Goal: Information Seeking & Learning: Find specific fact

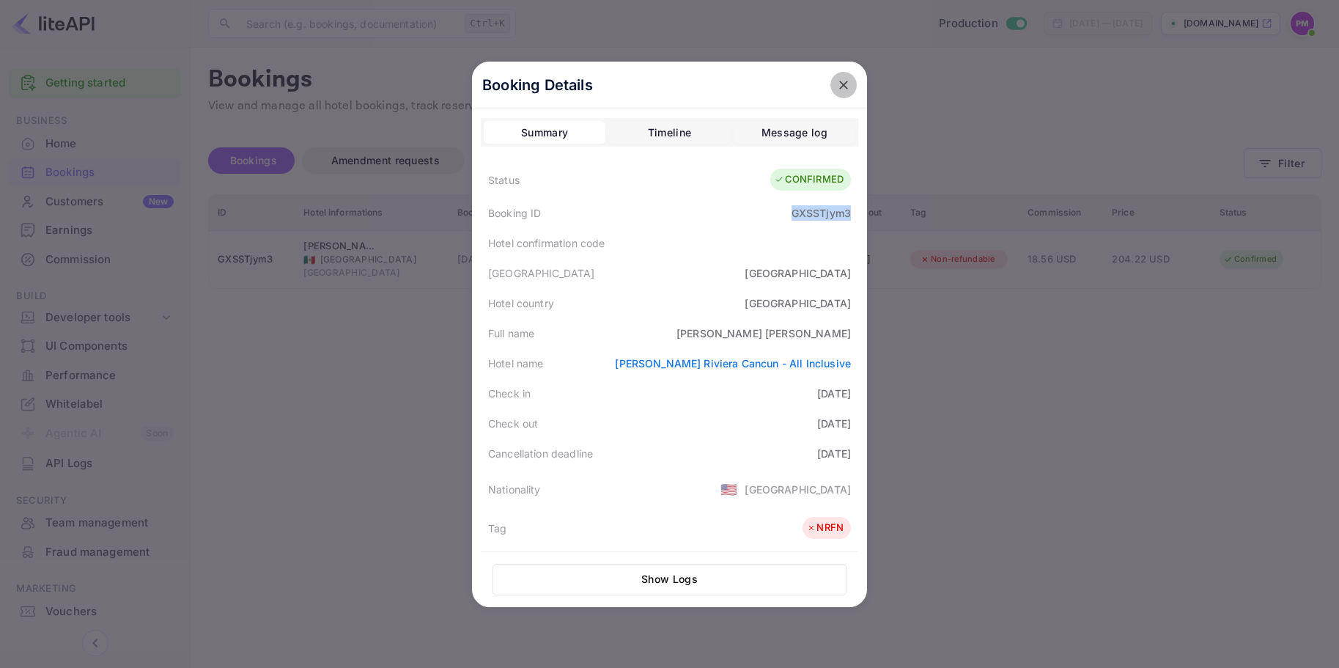
click at [842, 89] on icon "close" at bounding box center [843, 85] width 15 height 15
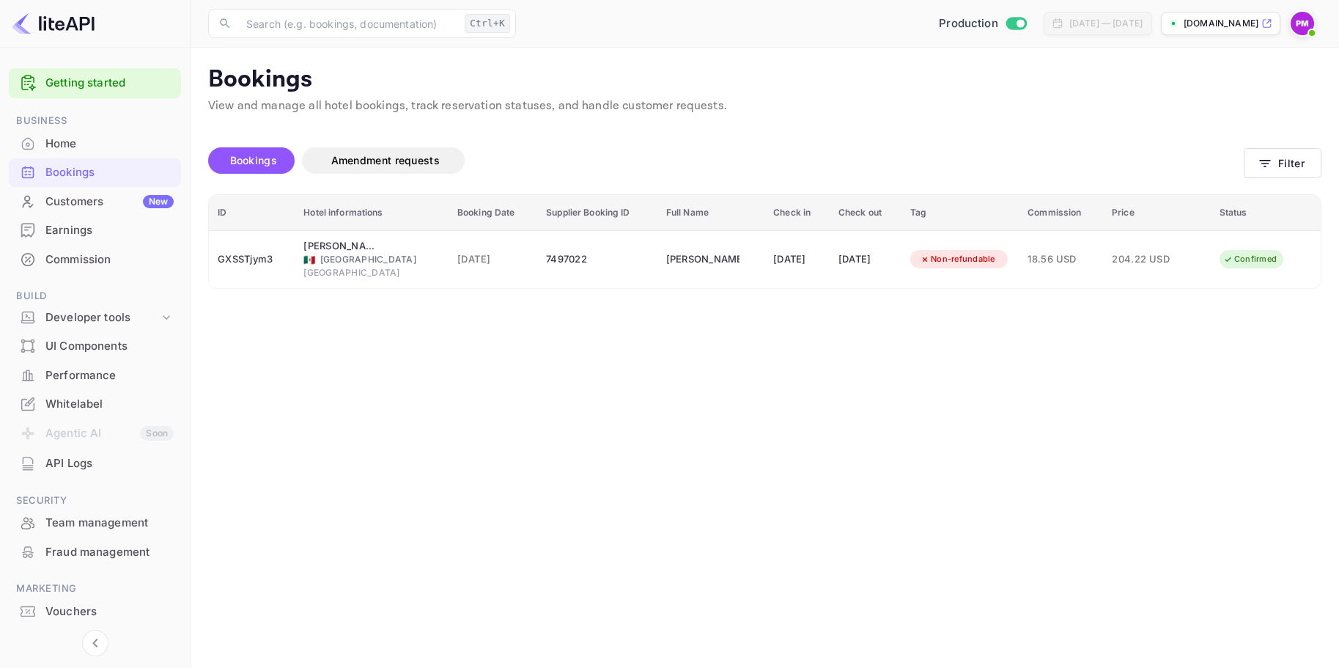
click at [79, 163] on div "Bookings" at bounding box center [95, 172] width 172 height 29
click at [1278, 163] on button "Filter" at bounding box center [1283, 163] width 78 height 30
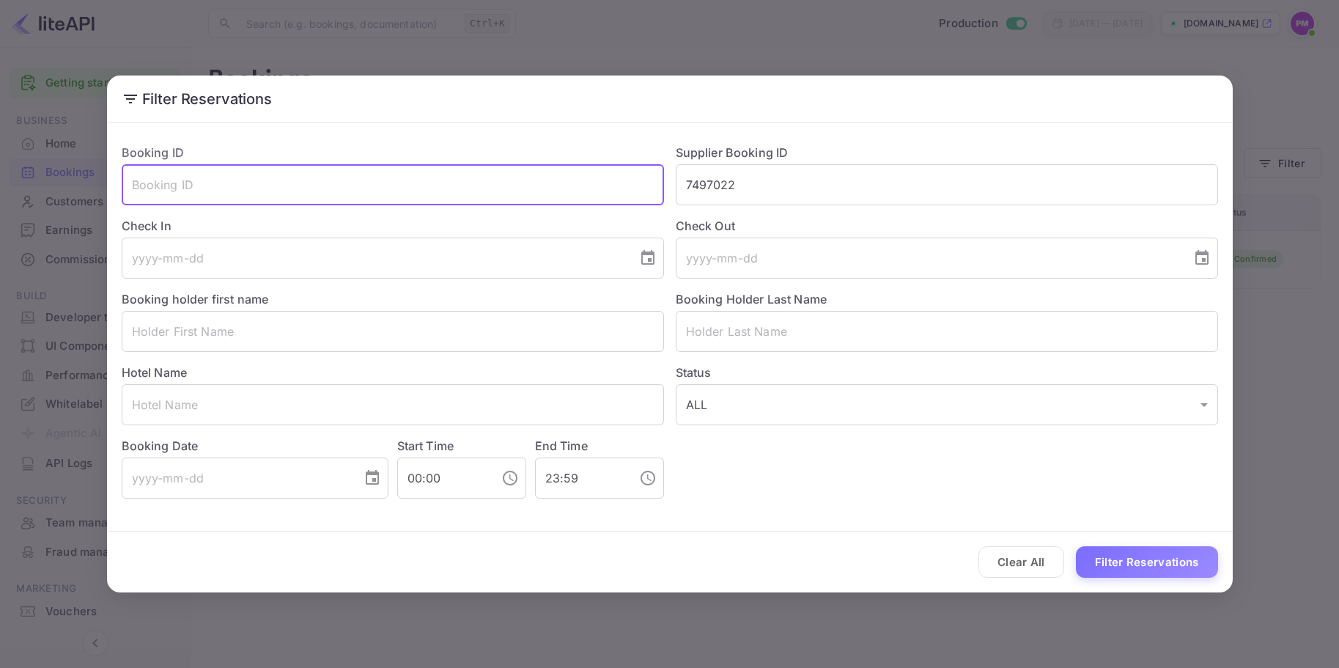
click at [276, 191] on input "text" at bounding box center [393, 184] width 542 height 41
paste input "uhBzGhR6G"
type input "uhBzGhR6G"
click at [1183, 556] on button "Filter Reservations" at bounding box center [1147, 562] width 142 height 32
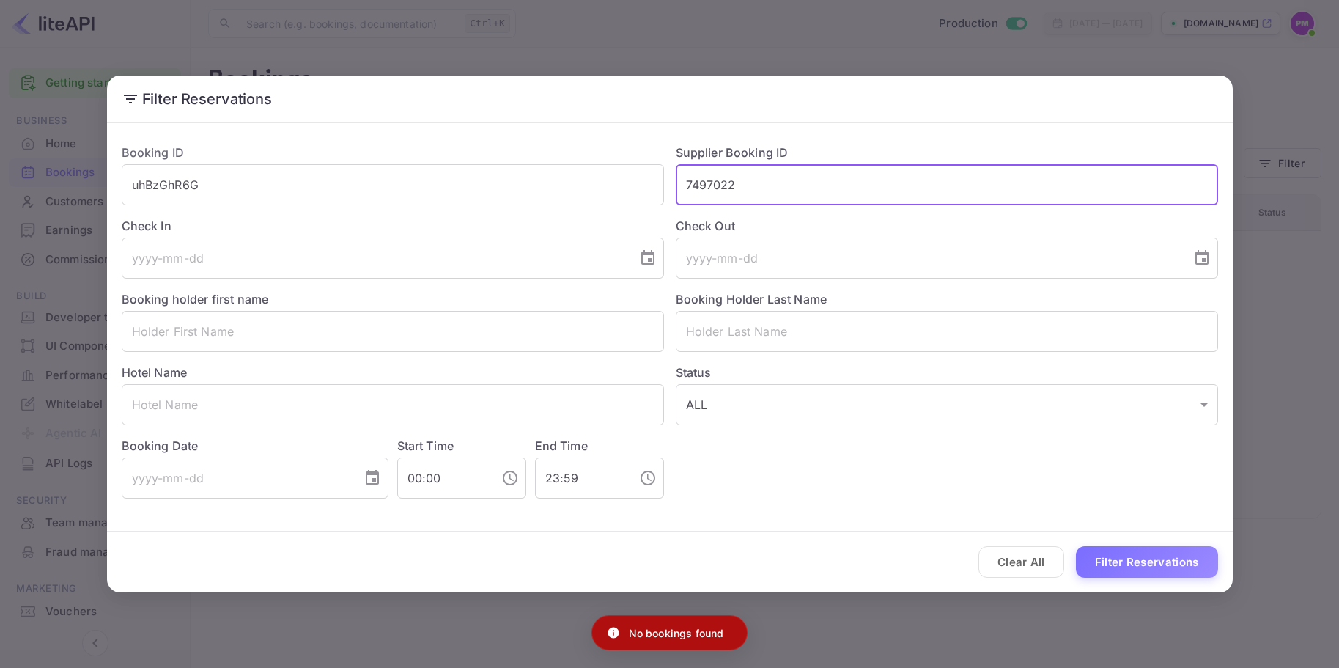
drag, startPoint x: 757, startPoint y: 191, endPoint x: 666, endPoint y: 195, distance: 91.0
click at [666, 195] on div "Supplier Booking ID 7497022 ​" at bounding box center [941, 168] width 554 height 73
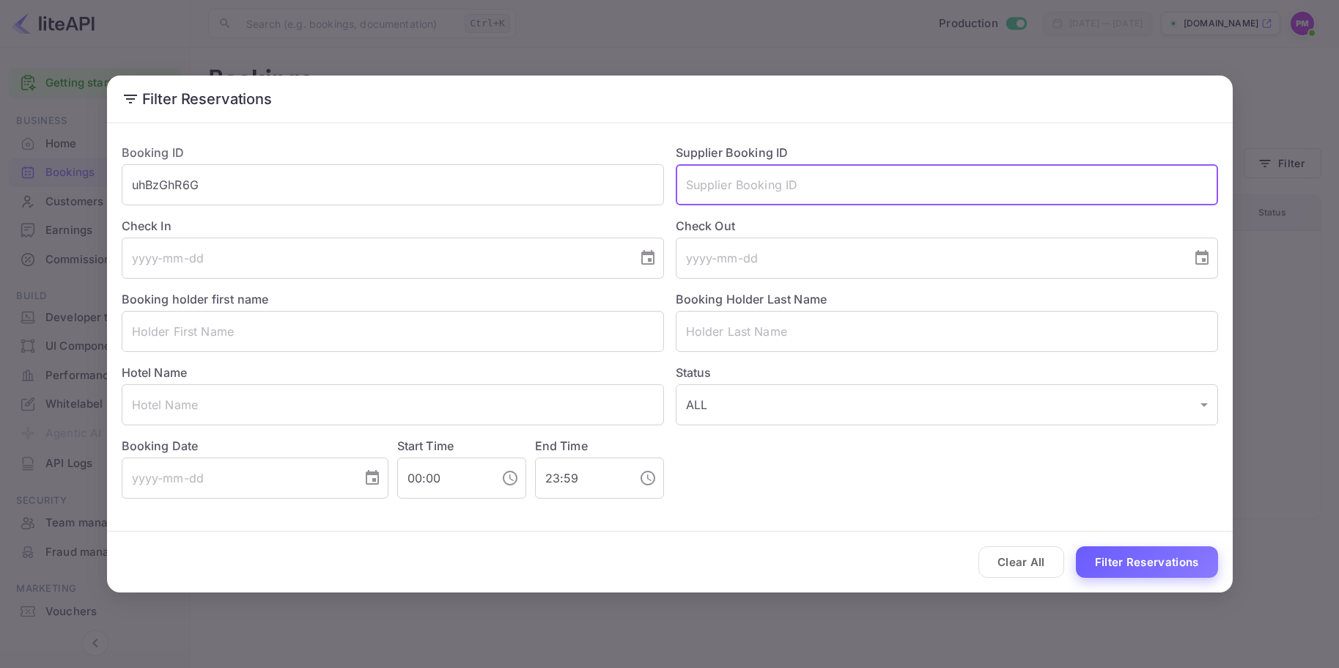
click at [1181, 564] on button "Filter Reservations" at bounding box center [1147, 562] width 142 height 32
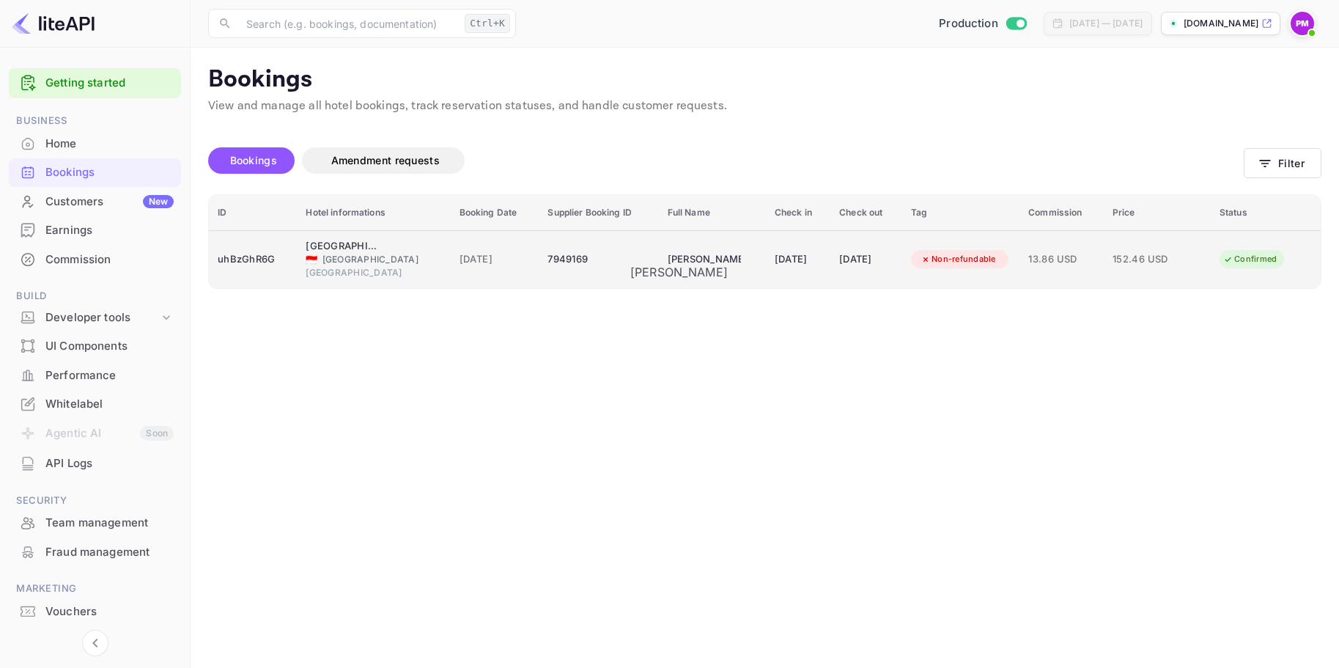
drag, startPoint x: 708, startPoint y: 263, endPoint x: 668, endPoint y: 263, distance: 40.3
click at [668, 263] on td "[PERSON_NAME]" at bounding box center [712, 259] width 107 height 58
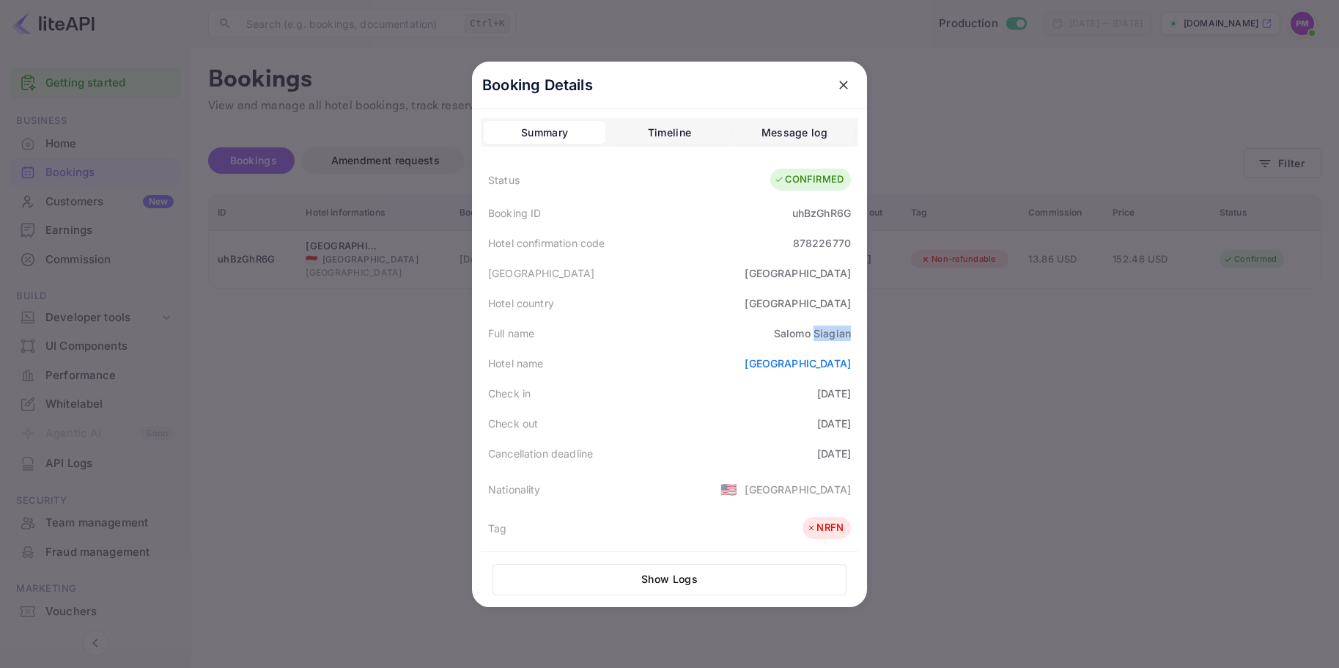
drag, startPoint x: 846, startPoint y: 338, endPoint x: 811, endPoint y: 341, distance: 35.3
click at [811, 341] on div "Full name [PERSON_NAME]" at bounding box center [669, 333] width 377 height 30
copy div "Siagian"
drag, startPoint x: 770, startPoint y: 334, endPoint x: 803, endPoint y: 334, distance: 33.7
click at [803, 334] on div "[PERSON_NAME]" at bounding box center [812, 332] width 77 height 15
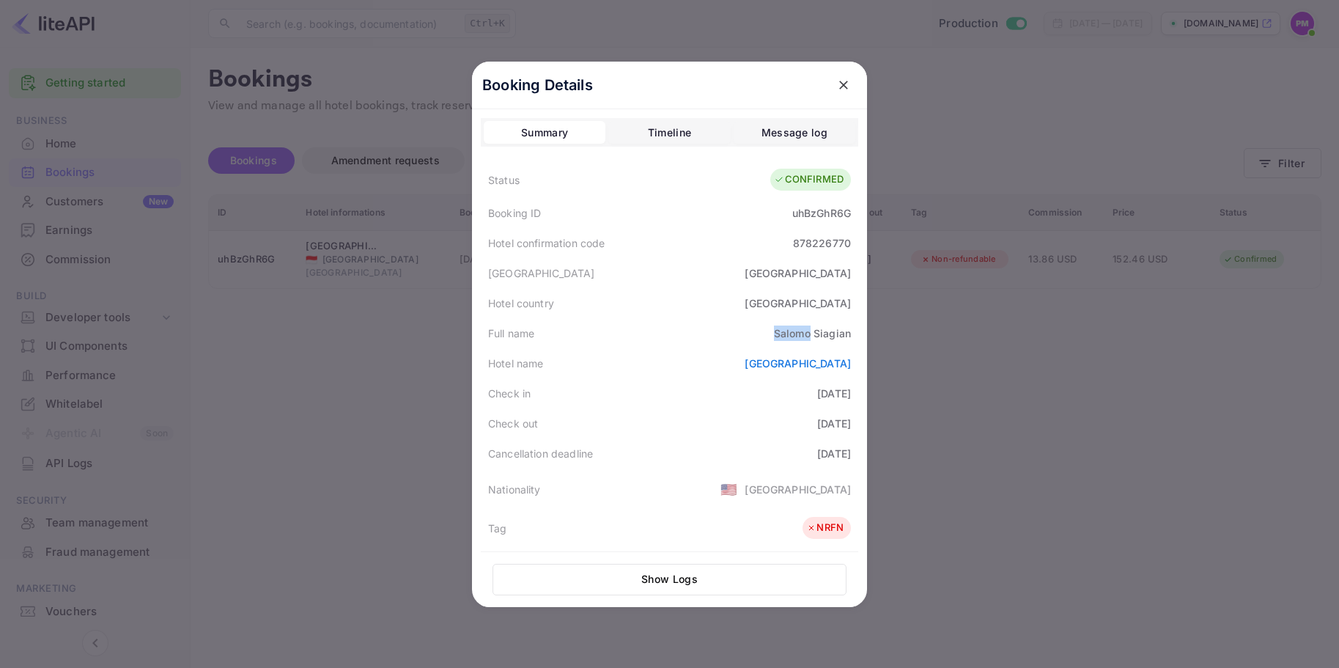
copy div "Salomo"
drag, startPoint x: 732, startPoint y: 365, endPoint x: 849, endPoint y: 365, distance: 117.3
click at [849, 365] on div "Hotel name [GEOGRAPHIC_DATA]" at bounding box center [669, 363] width 377 height 30
copy link "[GEOGRAPHIC_DATA]"
